Goal: Find specific page/section: Find specific page/section

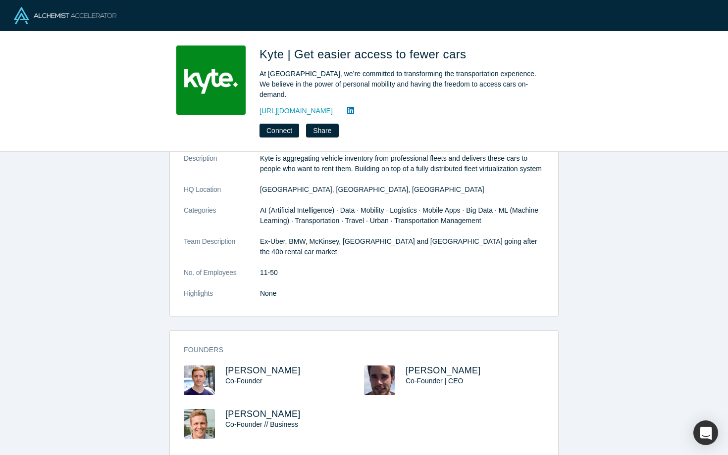
scroll to position [56, 0]
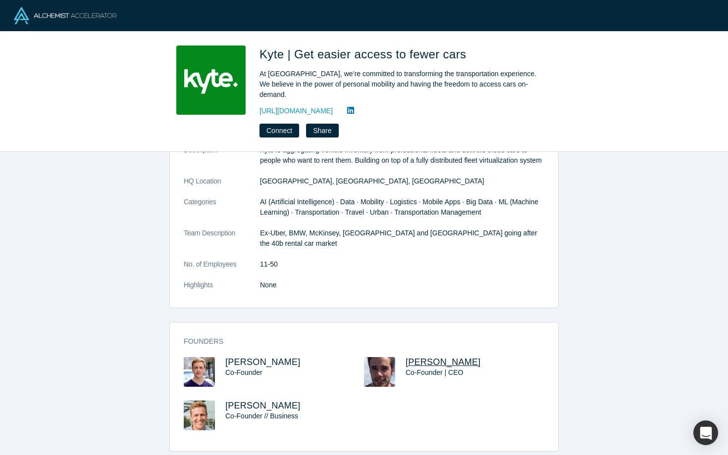
click at [417, 357] on span "[PERSON_NAME]" at bounding box center [442, 362] width 75 height 10
